Goal: Information Seeking & Learning: Find specific page/section

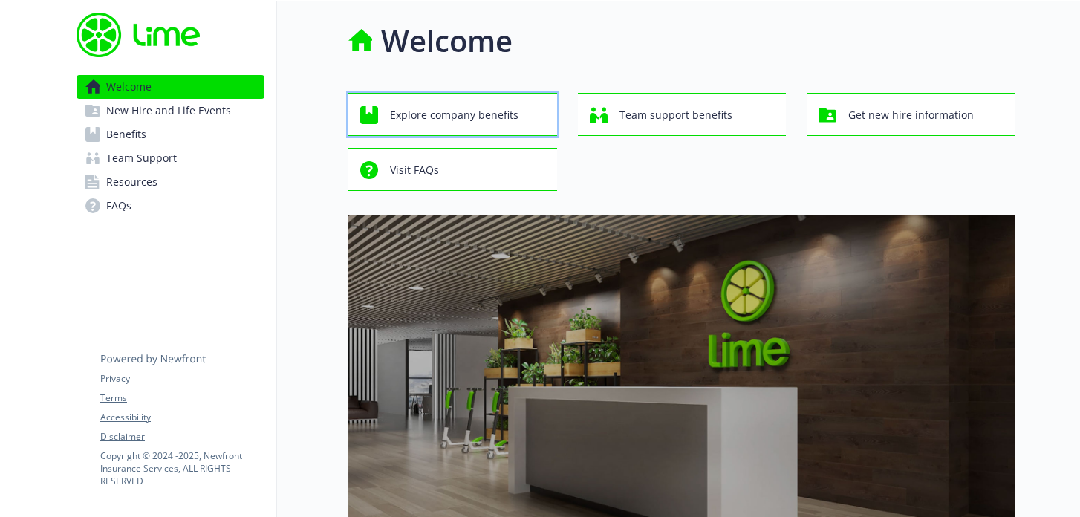
click at [479, 107] on span "Explore company benefits" at bounding box center [454, 115] width 129 height 28
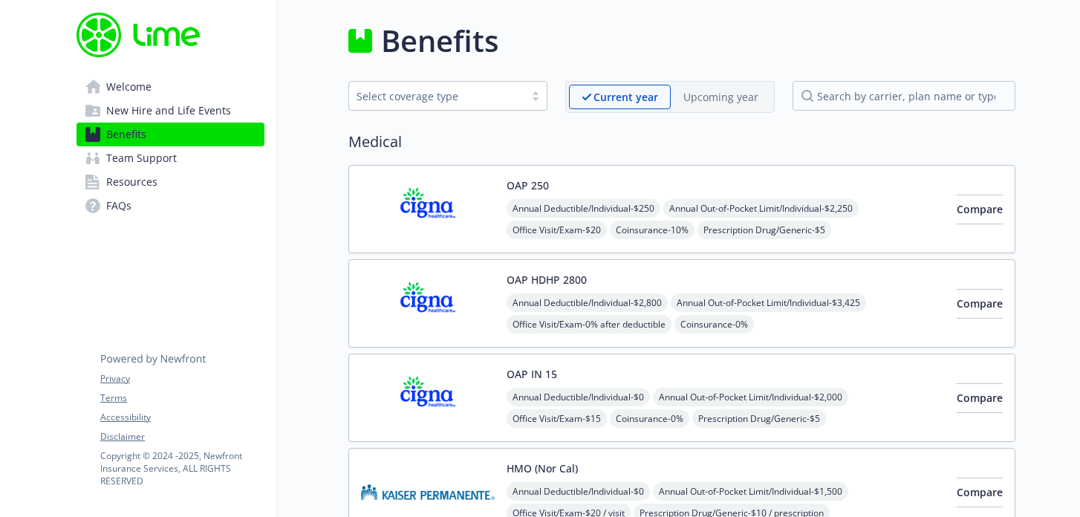
click at [447, 214] on img at bounding box center [428, 209] width 134 height 63
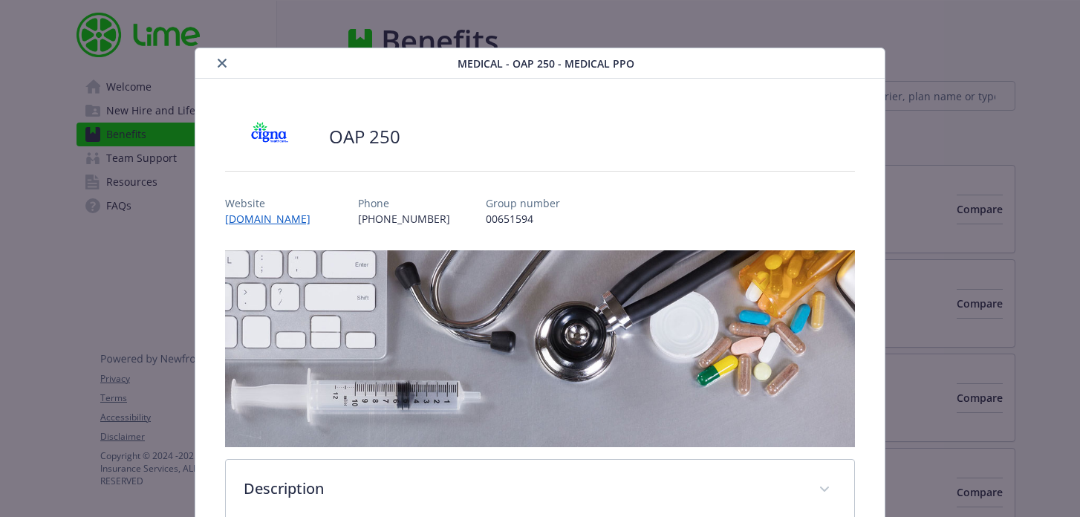
scroll to position [45, 0]
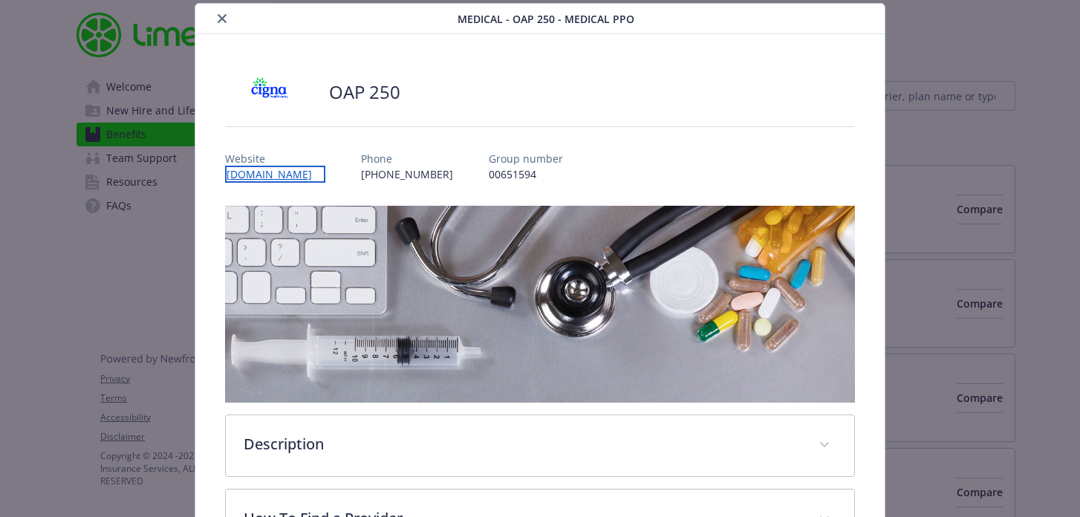
click at [291, 177] on link "[DOMAIN_NAME]" at bounding box center [275, 174] width 100 height 17
